Goal: Information Seeking & Learning: Check status

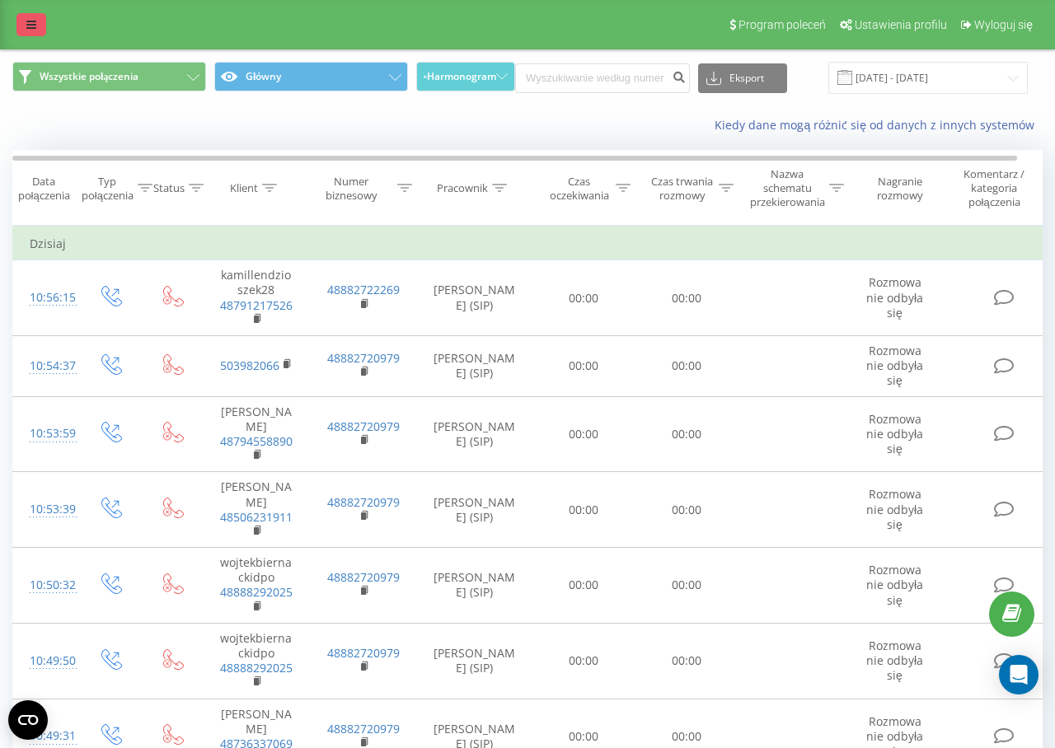
click at [33, 26] on icon at bounding box center [31, 25] width 10 height 12
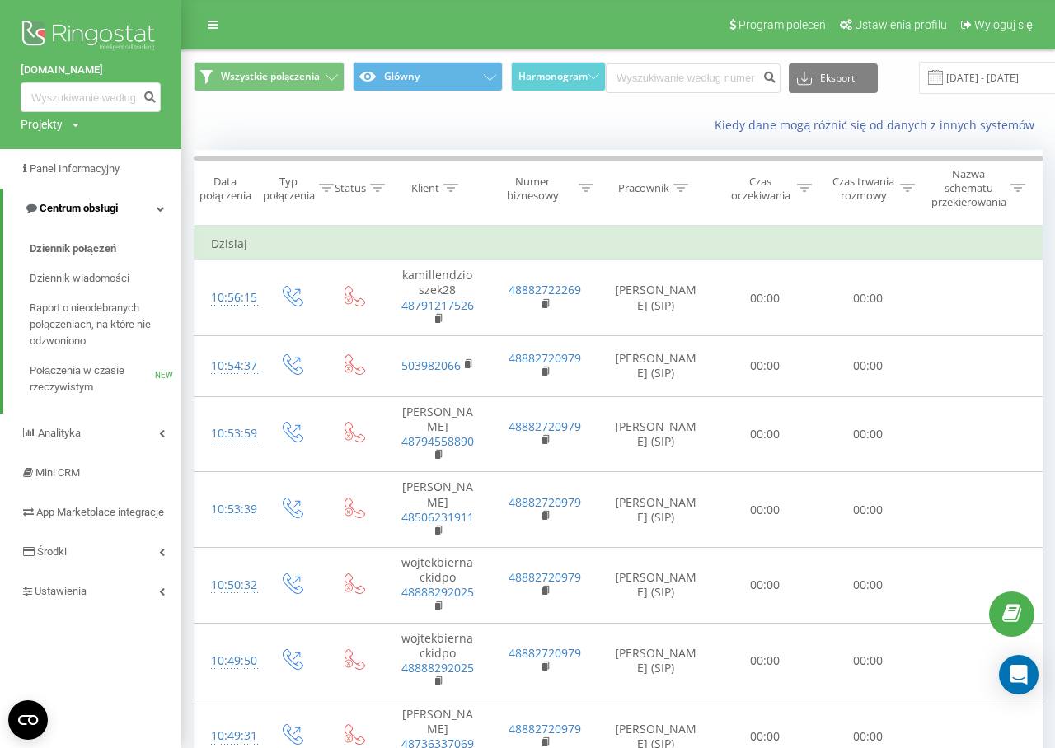
click at [76, 208] on span "Centrum obsługi" at bounding box center [79, 208] width 78 height 12
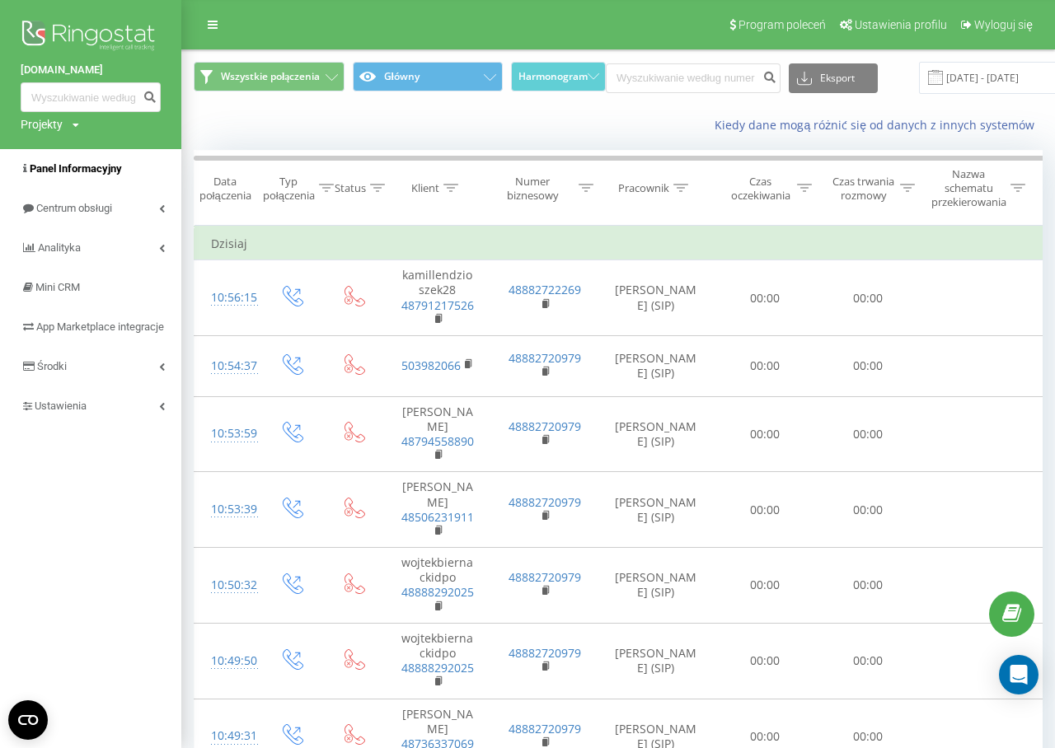
click at [72, 168] on span "Panel Informacyjny" at bounding box center [76, 168] width 92 height 12
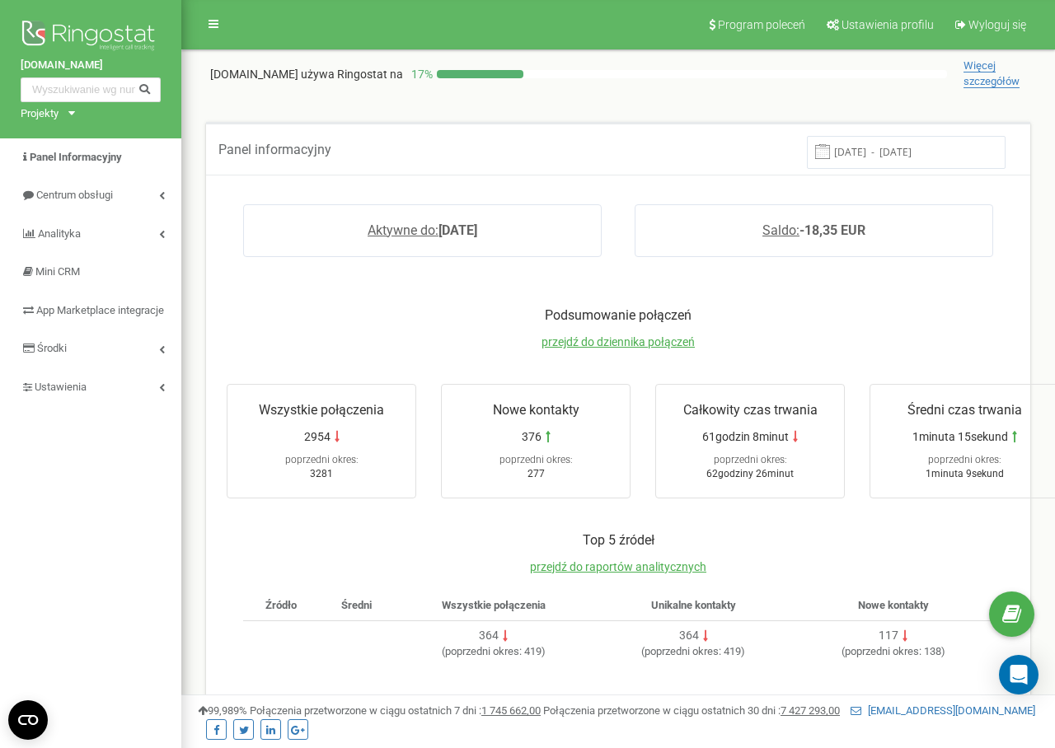
click at [308, 320] on p "Podsumowanie połączeń" at bounding box center [618, 315] width 816 height 19
click at [350, 315] on p "Podsumowanie połączeń" at bounding box center [618, 315] width 816 height 19
click at [345, 314] on p "Podsumowanie połączeń" at bounding box center [618, 315] width 816 height 19
click at [118, 155] on span "Panel Informacyjny" at bounding box center [76, 157] width 92 height 12
click at [442, 72] on div at bounding box center [480, 74] width 87 height 8
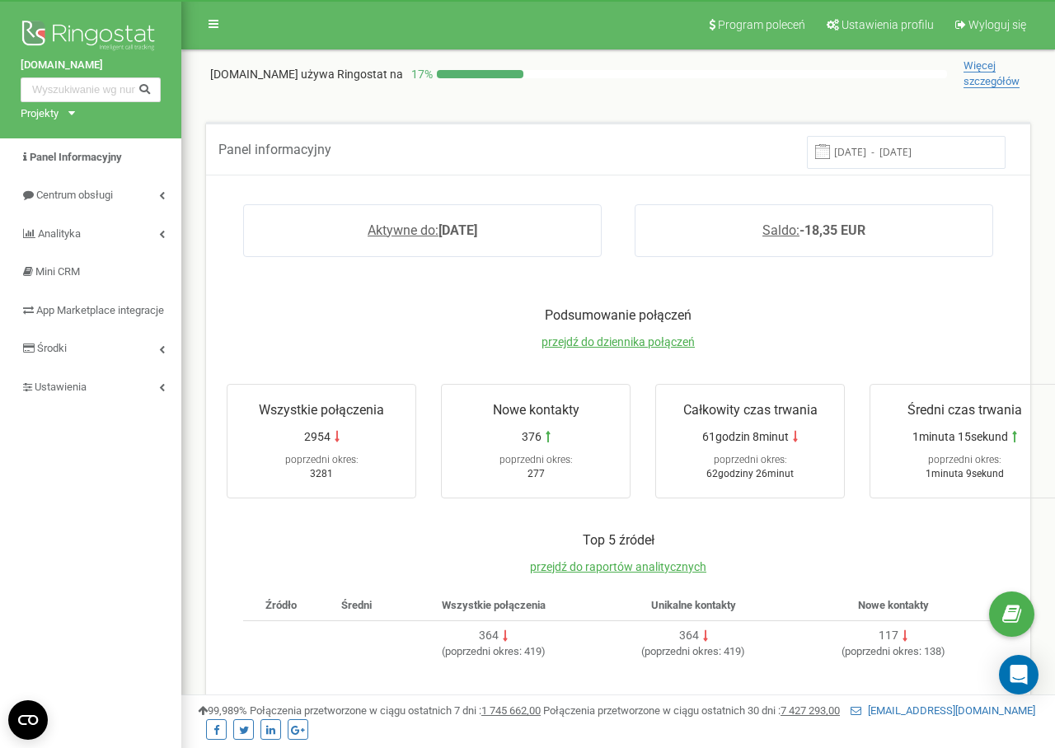
drag, startPoint x: 455, startPoint y: 74, endPoint x: 447, endPoint y: 77, distance: 8.6
click at [455, 74] on div at bounding box center [480, 74] width 87 height 8
click at [447, 77] on div at bounding box center [480, 74] width 87 height 8
drag, startPoint x: 425, startPoint y: 338, endPoint x: 364, endPoint y: 357, distance: 63.8
click at [423, 342] on div "Podsumowanie połączeń przejdź do dziennika połączeń" at bounding box center [618, 336] width 816 height 60
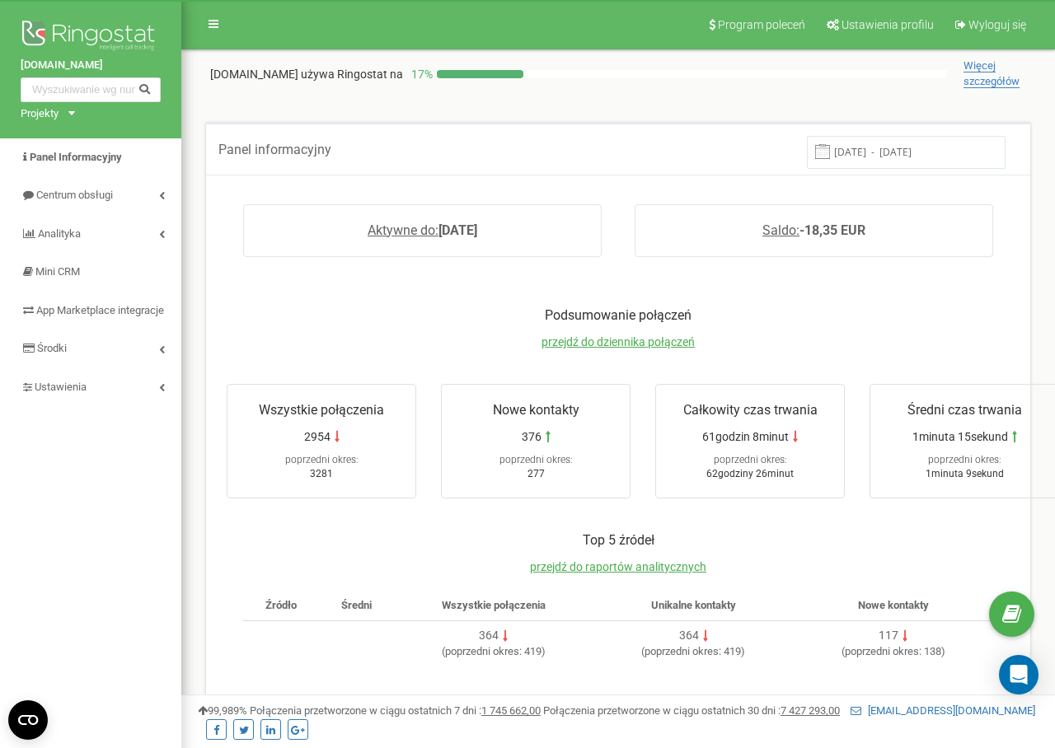
click at [420, 320] on p "Podsumowanie połączeń" at bounding box center [618, 315] width 816 height 19
click at [428, 345] on div "Podsumowanie połączeń przejdź do dziennika połączeń" at bounding box center [618, 336] width 816 height 60
click at [427, 353] on div "Podsumowanie połączeń przejdź do dziennika połączeń" at bounding box center [618, 336] width 816 height 60
click at [81, 161] on span "Panel Informacyjny" at bounding box center [76, 157] width 92 height 12
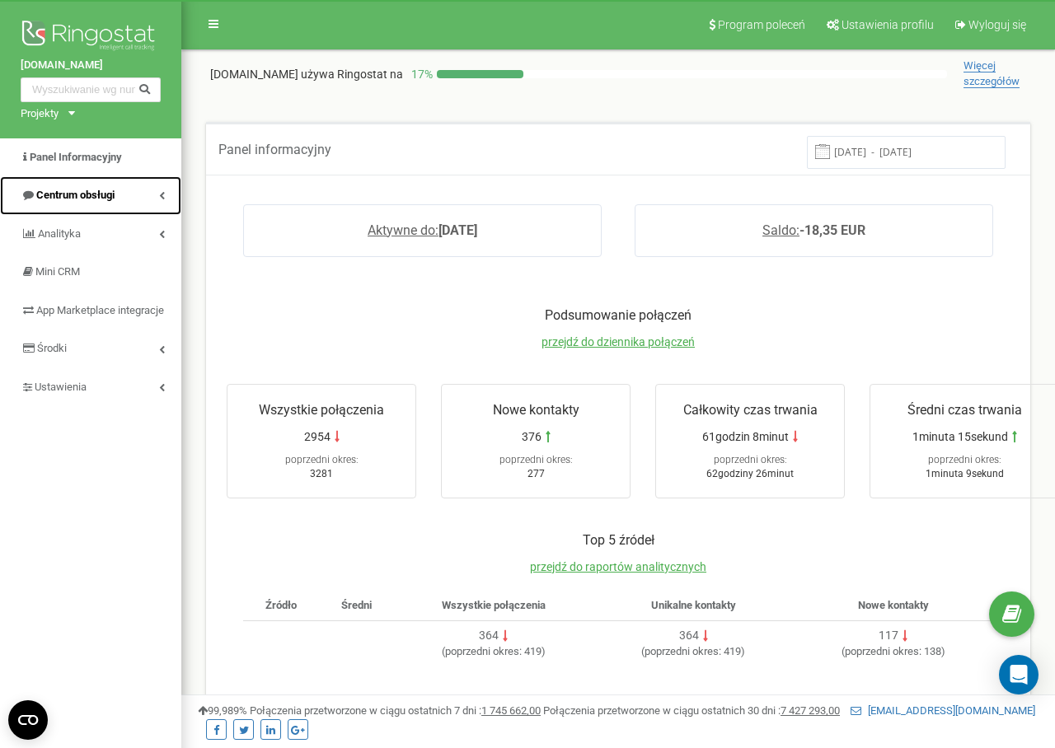
click at [77, 185] on link "Centrum obsługi" at bounding box center [90, 195] width 181 height 39
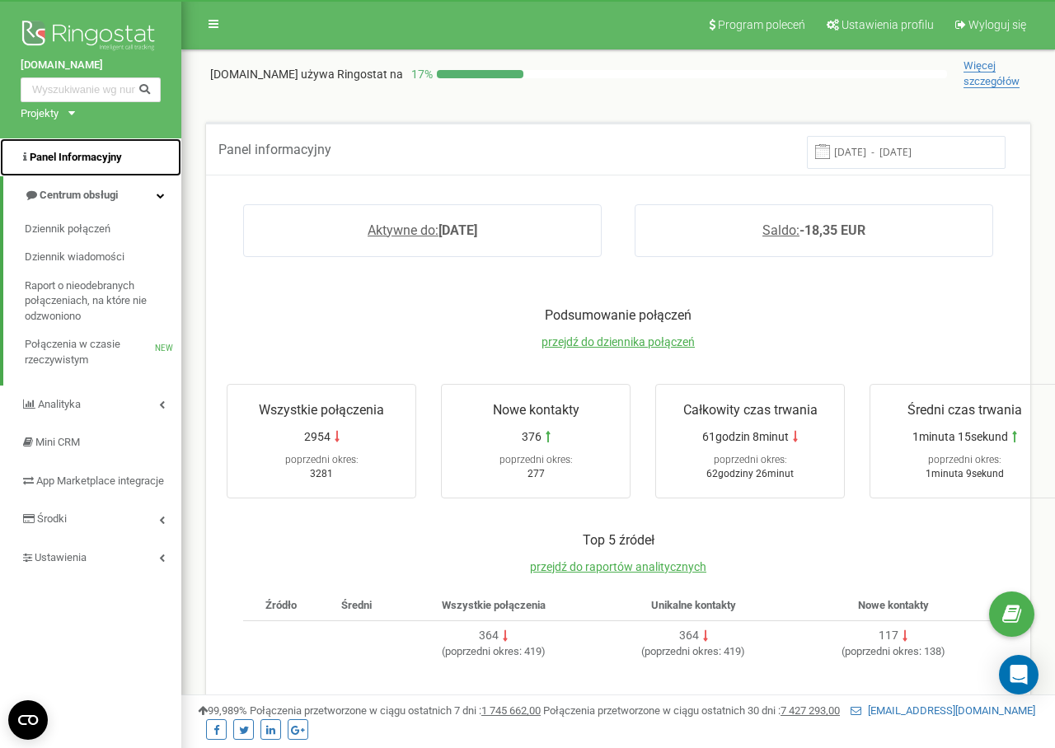
click at [97, 161] on span "Panel Informacyjny" at bounding box center [76, 157] width 92 height 12
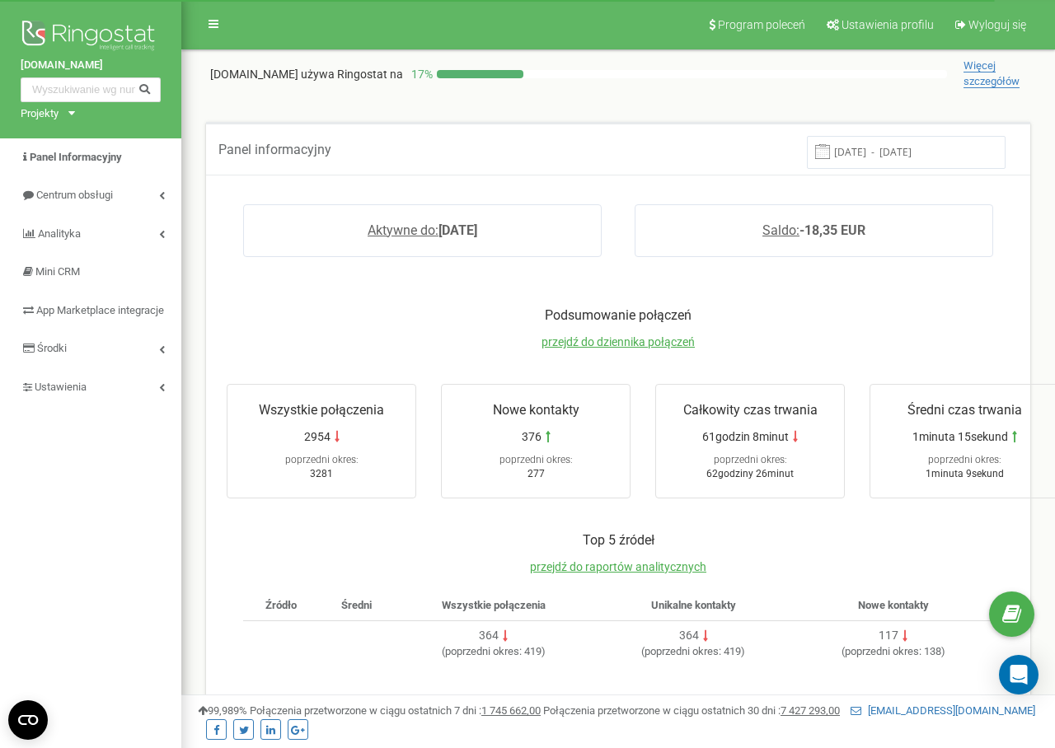
click at [887, 298] on div "Podsumowanie połączeń przejdź do dziennika połączeń Wszystkie połączenia 2954 p…" at bounding box center [618, 402] width 816 height 225
click at [877, 319] on p "Podsumowanie połączeń" at bounding box center [618, 315] width 816 height 19
